Goal: Transaction & Acquisition: Book appointment/travel/reservation

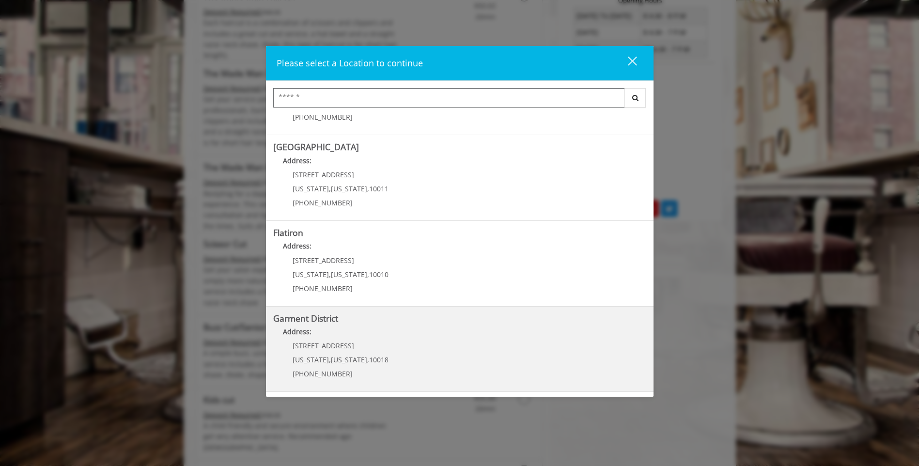
scroll to position [513, 0]
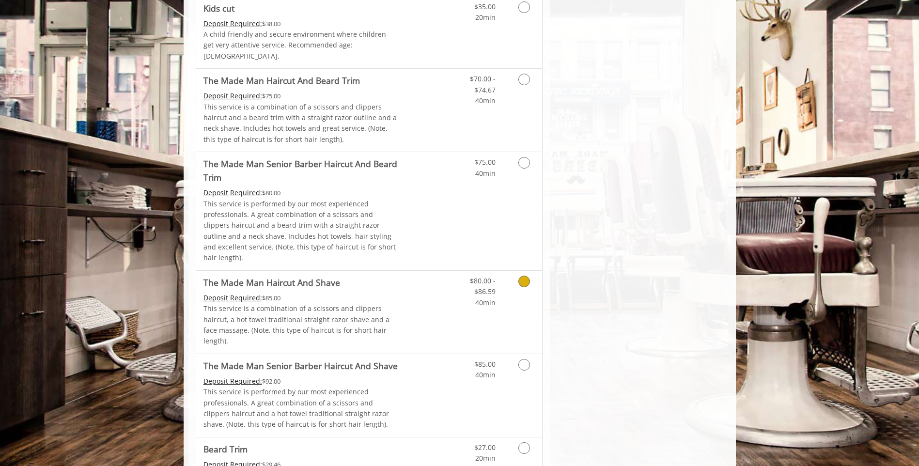
scroll to position [775, 0]
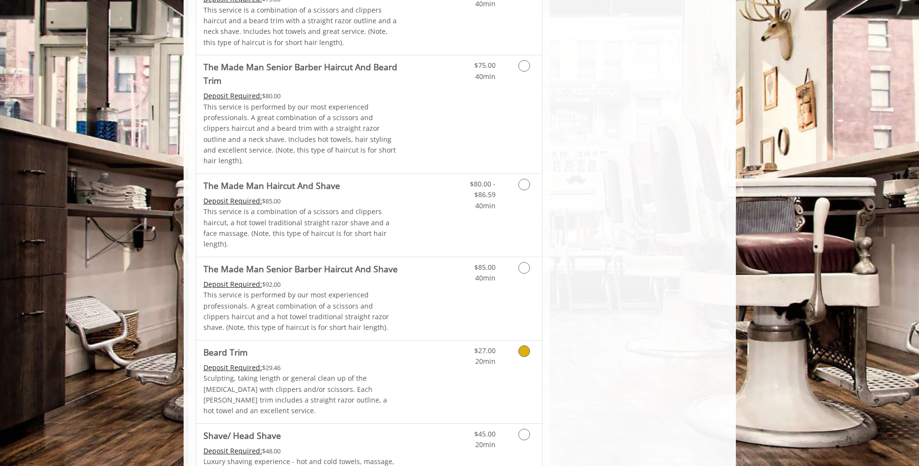
click at [524, 345] on icon "Grooming services" at bounding box center [524, 351] width 12 height 12
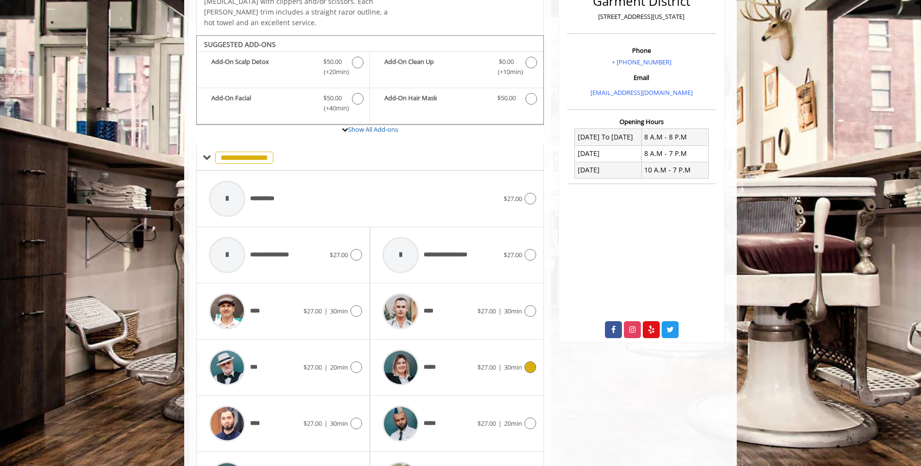
scroll to position [288, 0]
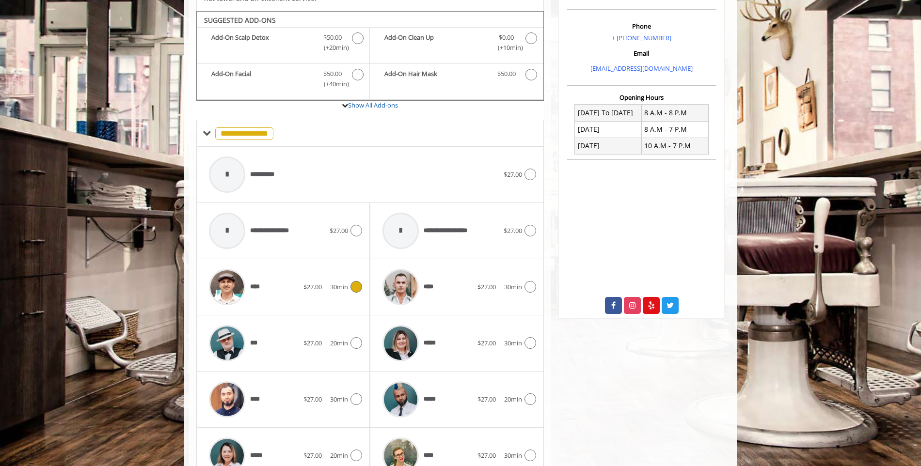
click at [360, 281] on icon at bounding box center [356, 287] width 12 height 12
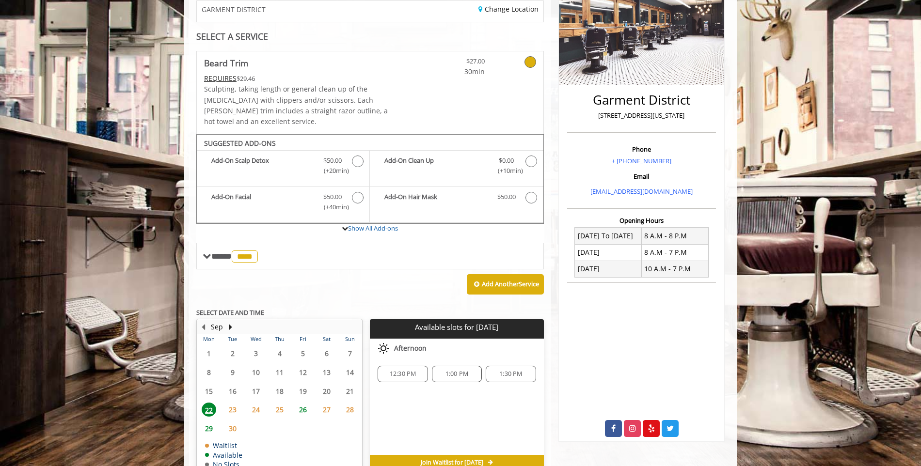
scroll to position [206, 0]
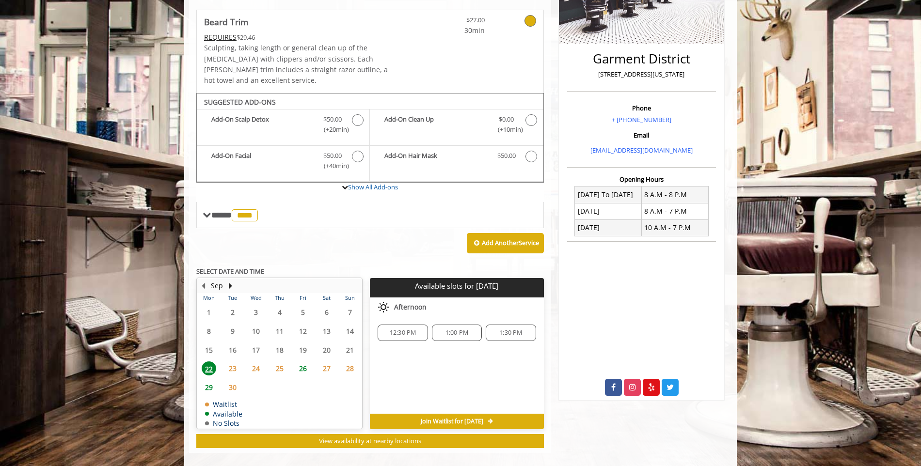
click at [405, 329] on span "12:30 PM" at bounding box center [403, 333] width 27 height 8
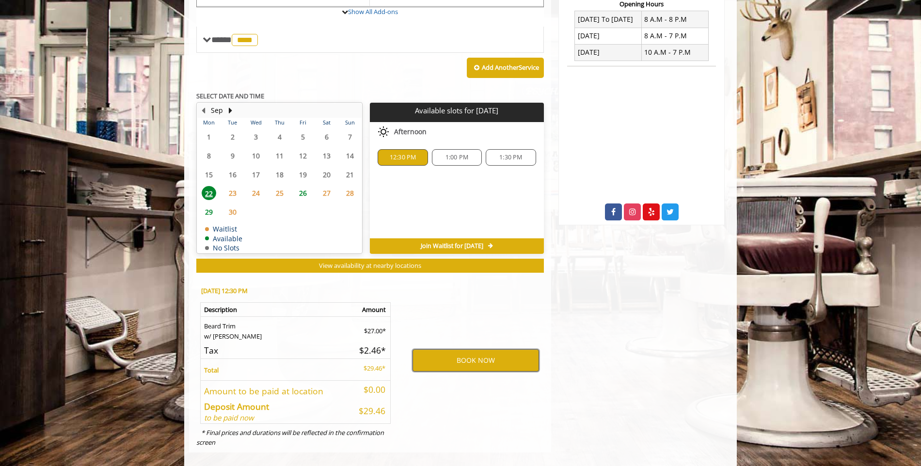
click at [470, 349] on button "BOOK NOW" at bounding box center [475, 360] width 126 height 22
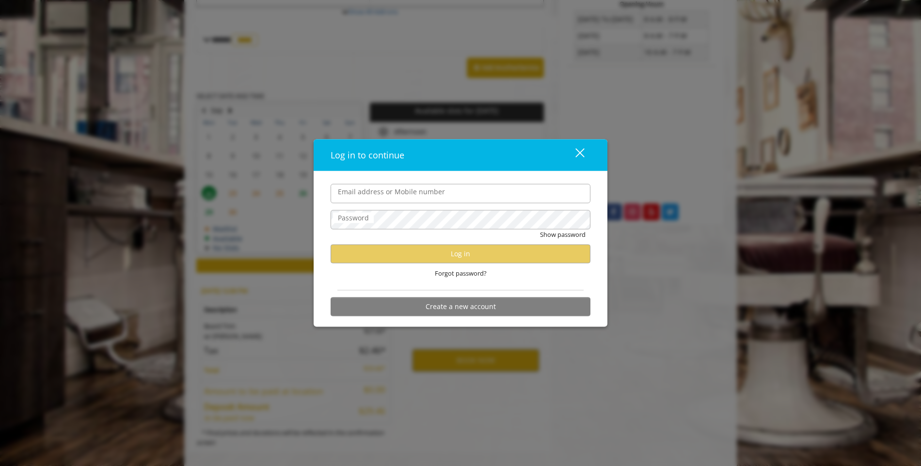
type input "**********"
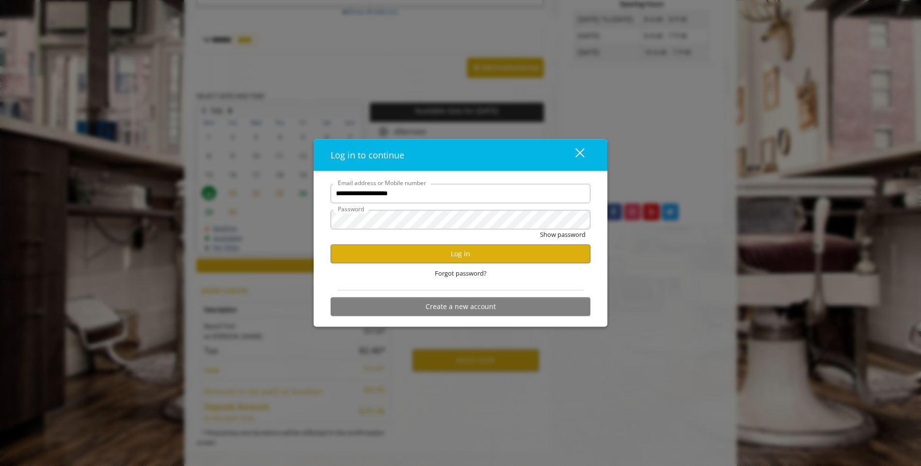
click at [430, 193] on input "**********" at bounding box center [460, 193] width 260 height 19
click at [537, 252] on button "Log in" at bounding box center [460, 253] width 260 height 19
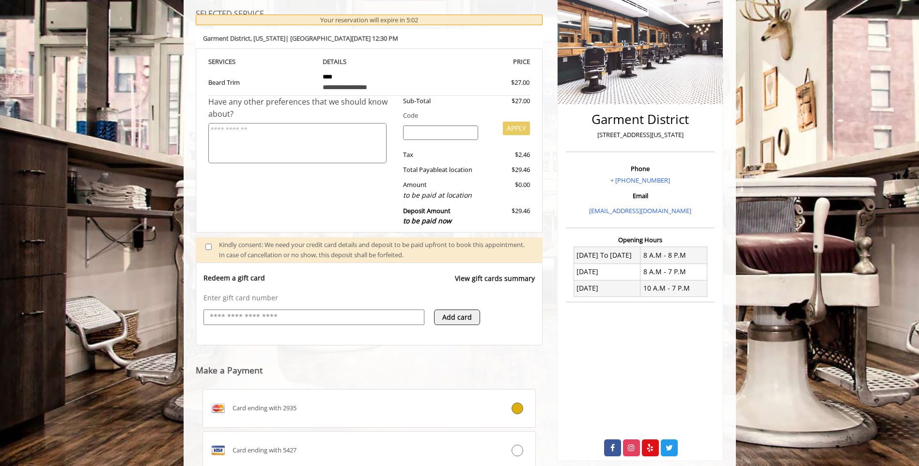
scroll to position [166, 0]
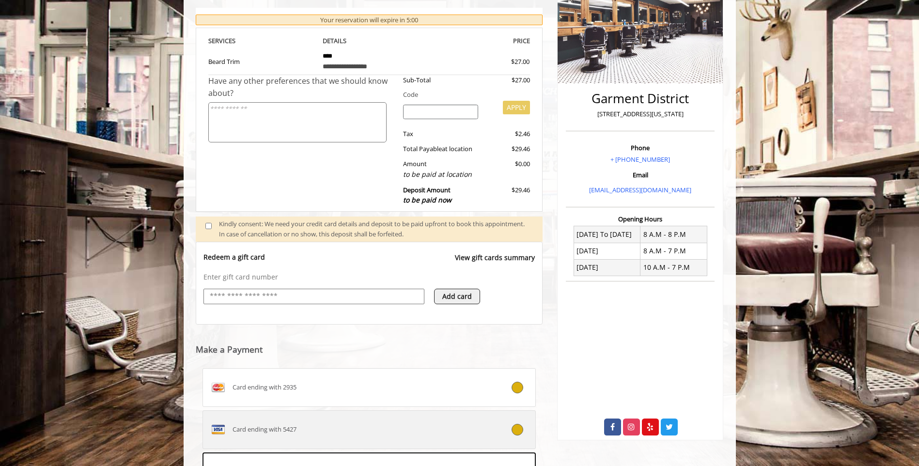
click at [285, 428] on span "Card ending with 5427" at bounding box center [265, 429] width 64 height 10
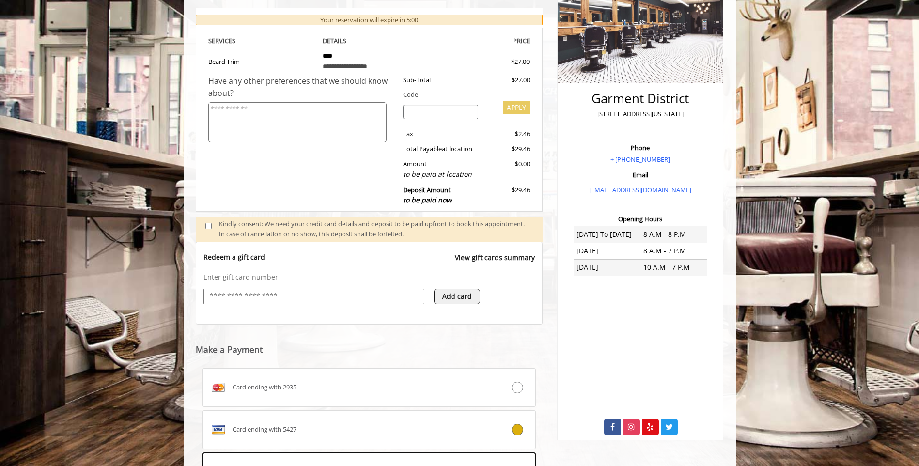
scroll to position [293, 0]
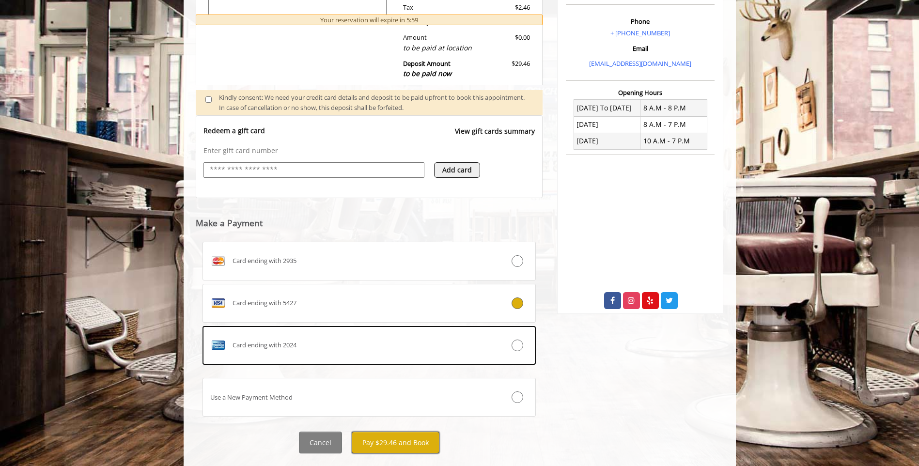
click at [387, 439] on button "Pay $29.46 and Book" at bounding box center [396, 443] width 88 height 22
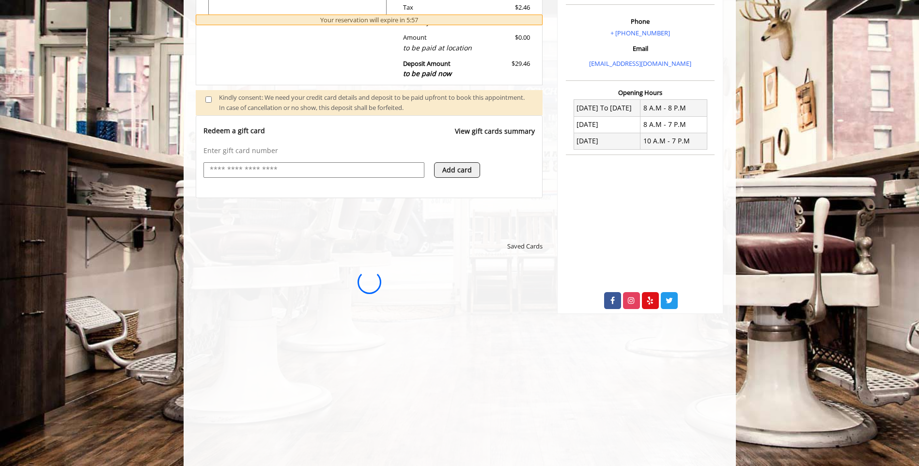
scroll to position [0, 0]
